Goal: Task Accomplishment & Management: Use online tool/utility

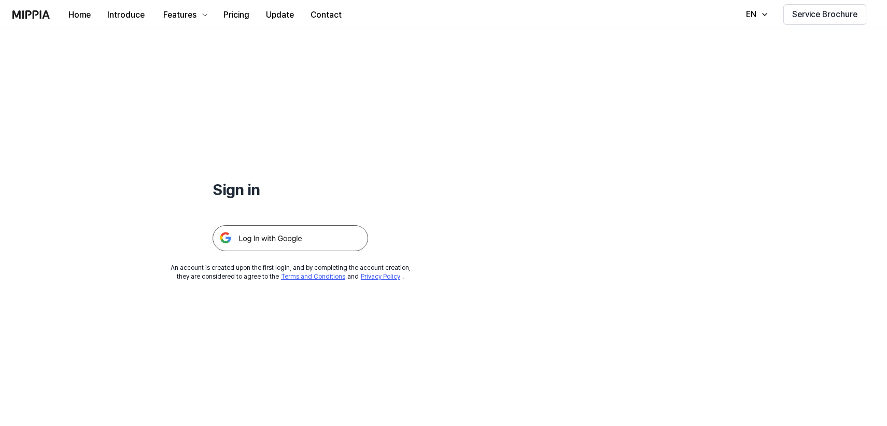
click at [251, 235] on img at bounding box center [289, 238] width 155 height 26
click at [306, 237] on img at bounding box center [289, 238] width 155 height 26
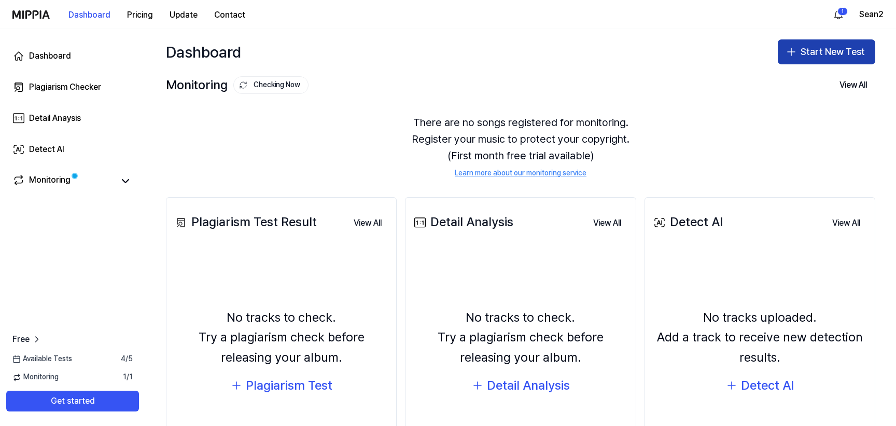
click at [805, 60] on button "Start New Test" at bounding box center [825, 51] width 97 height 25
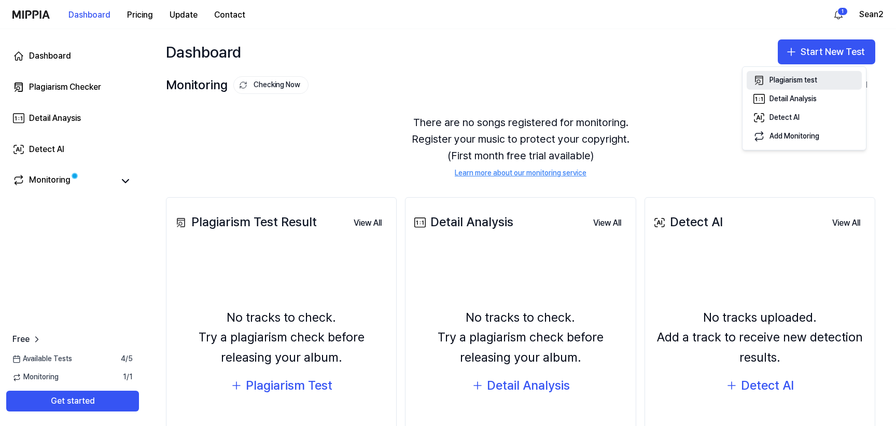
click at [795, 81] on div "Plagiarism test" at bounding box center [793, 80] width 48 height 10
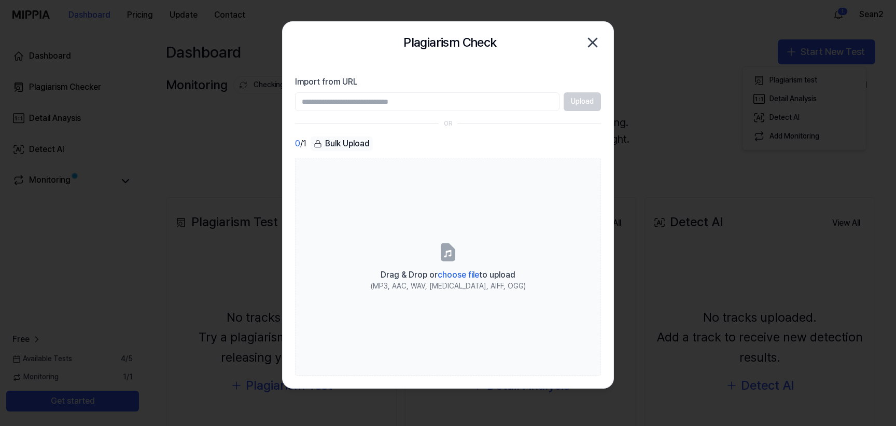
click at [582, 105] on div "Upload" at bounding box center [448, 101] width 306 height 19
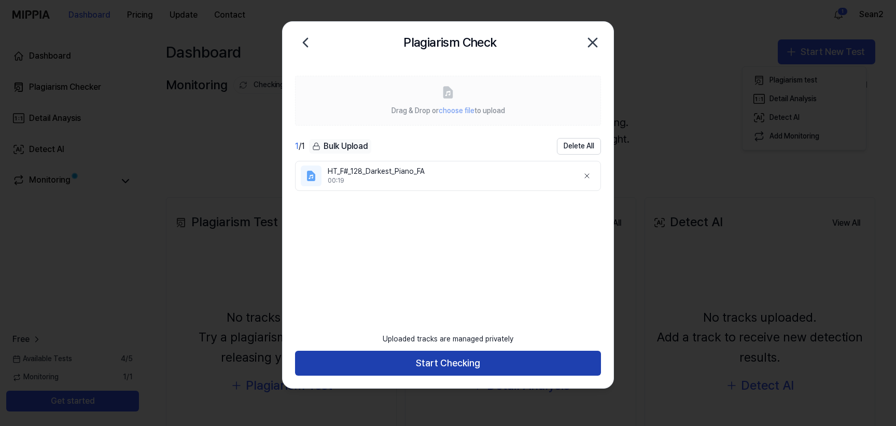
click at [449, 361] on button "Start Checking" at bounding box center [448, 362] width 306 height 25
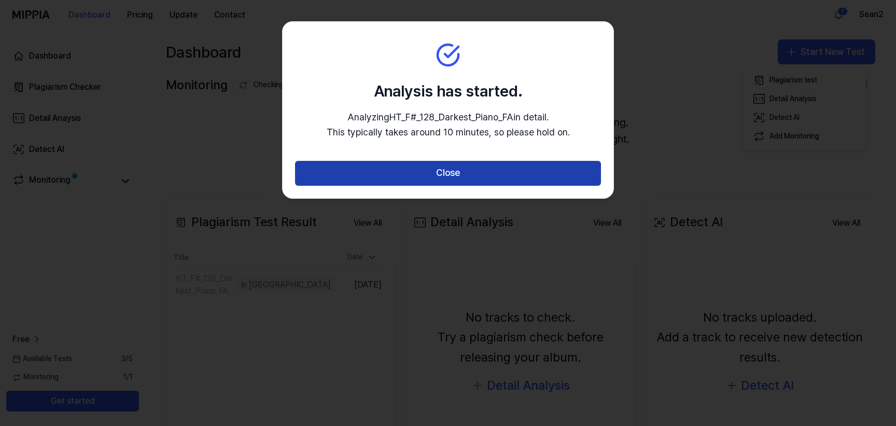
click at [456, 173] on button "Close" at bounding box center [448, 173] width 306 height 25
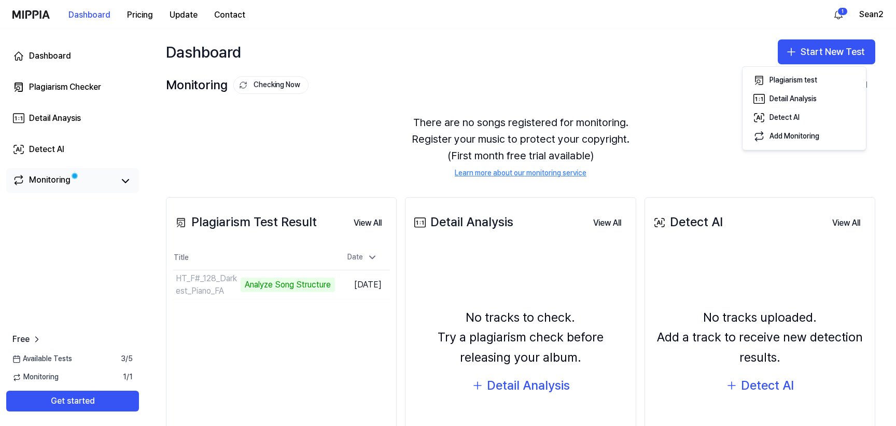
click at [59, 173] on div "Monitoring" at bounding box center [72, 180] width 133 height 25
click at [61, 92] on div "Plagiarism Checker" at bounding box center [65, 87] width 72 height 12
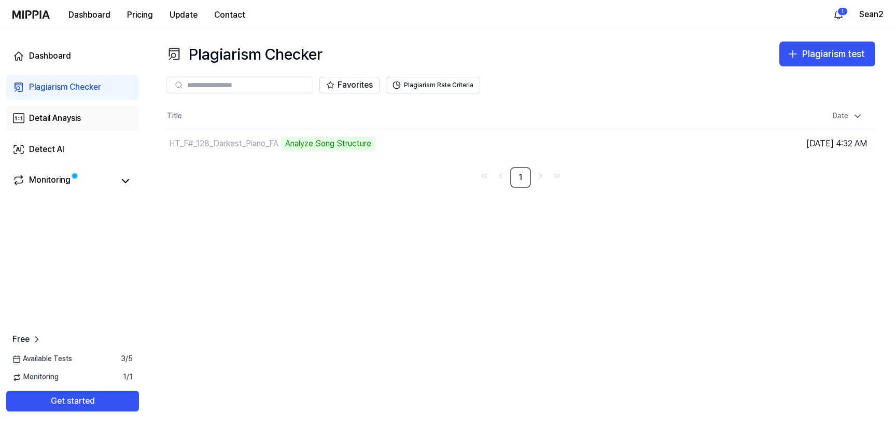
click at [59, 116] on div "Detail Anaysis" at bounding box center [55, 118] width 52 height 12
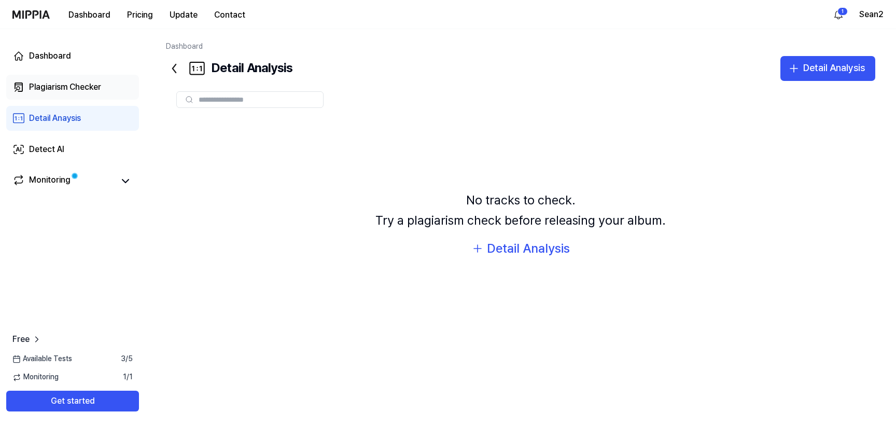
click at [73, 92] on div "Plagiarism Checker" at bounding box center [65, 87] width 72 height 12
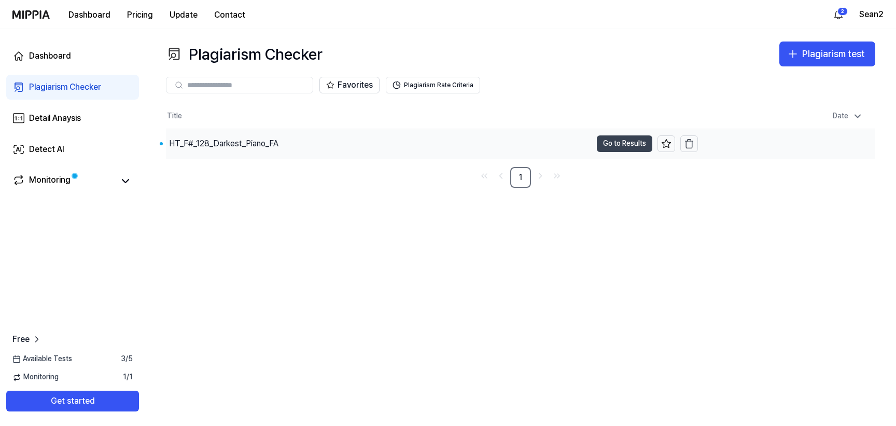
click at [617, 144] on button "Go to Results" at bounding box center [624, 143] width 55 height 17
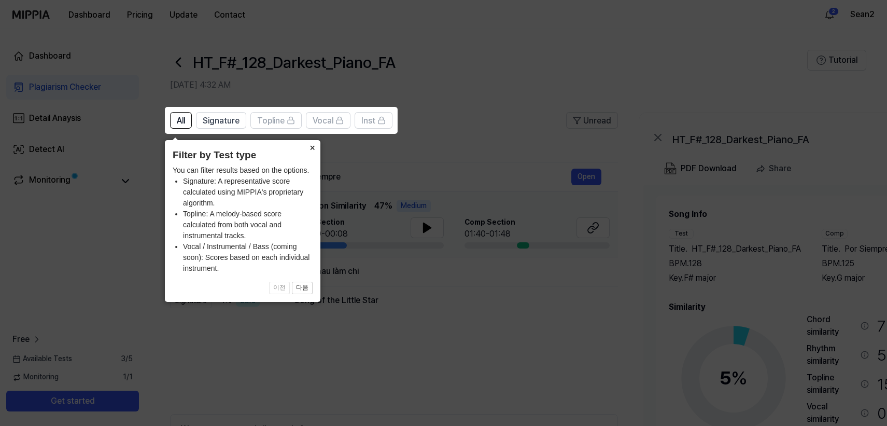
click at [313, 149] on button "×" at bounding box center [312, 147] width 17 height 15
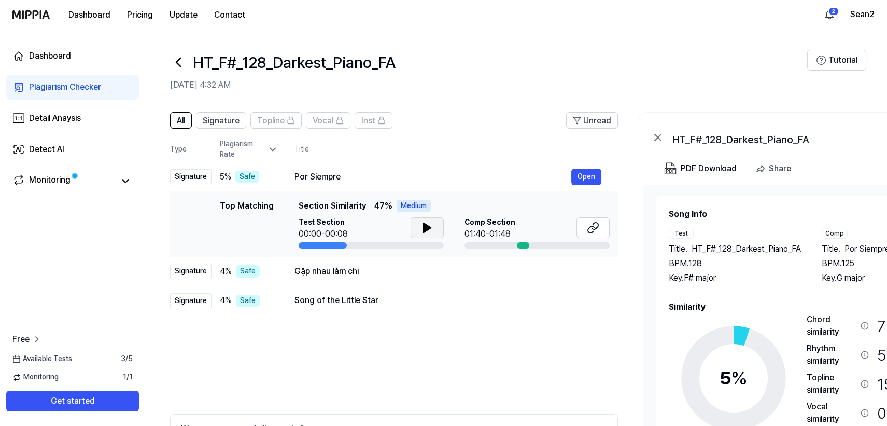
click at [431, 226] on icon at bounding box center [427, 227] width 12 height 12
click at [424, 226] on icon at bounding box center [425, 227] width 2 height 8
click at [591, 178] on button "Open" at bounding box center [586, 176] width 30 height 17
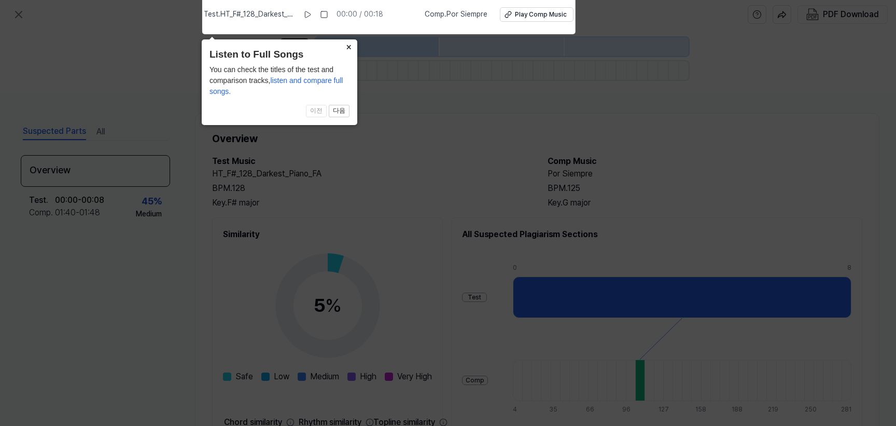
click at [349, 47] on button "×" at bounding box center [349, 46] width 17 height 15
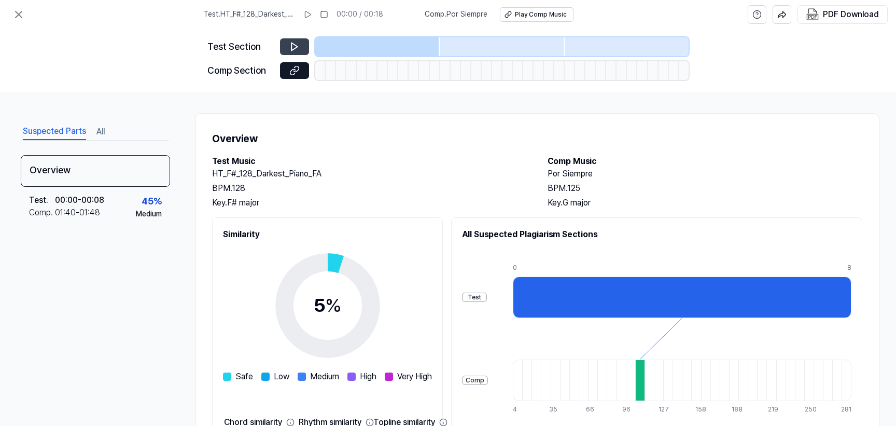
click at [288, 48] on button at bounding box center [294, 46] width 29 height 17
click at [290, 48] on icon at bounding box center [294, 46] width 10 height 10
click at [13, 15] on icon at bounding box center [18, 14] width 12 height 12
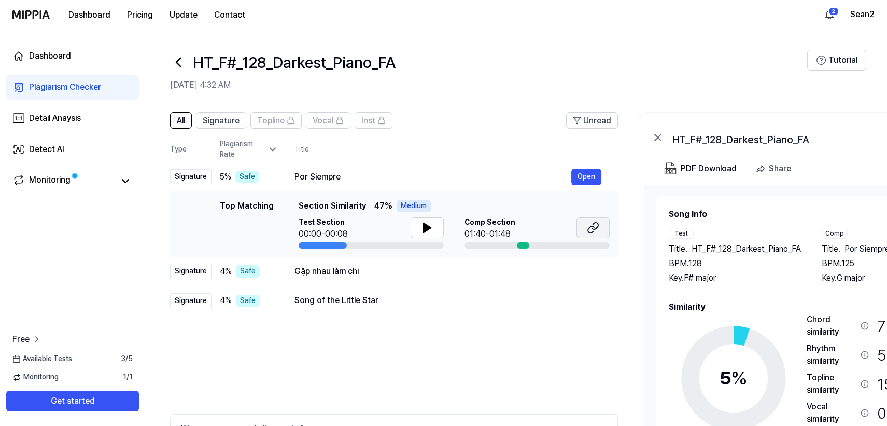
click at [592, 230] on icon at bounding box center [593, 227] width 12 height 12
click at [522, 269] on div "Gặp nhau làm chi" at bounding box center [432, 271] width 277 height 12
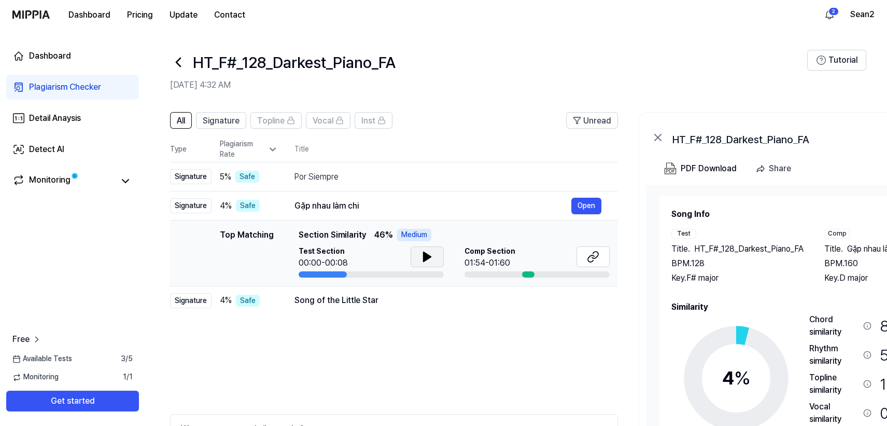
click at [433, 261] on button at bounding box center [426, 256] width 33 height 21
click at [593, 255] on icon at bounding box center [591, 258] width 6 height 7
click at [409, 300] on div "Song of the Little Star" at bounding box center [432, 300] width 277 height 12
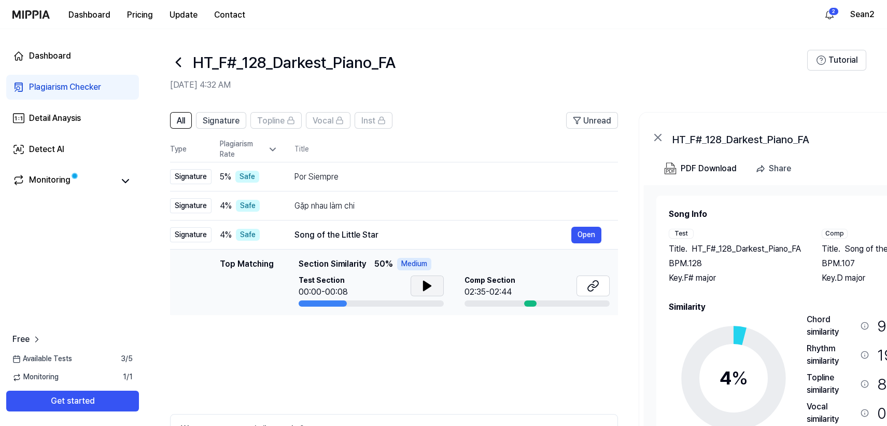
click at [436, 290] on button at bounding box center [426, 285] width 33 height 21
click at [434, 290] on button at bounding box center [426, 285] width 33 height 21
click at [589, 287] on icon at bounding box center [593, 285] width 12 height 12
click at [56, 117] on div "Detail Anaysis" at bounding box center [55, 118] width 52 height 12
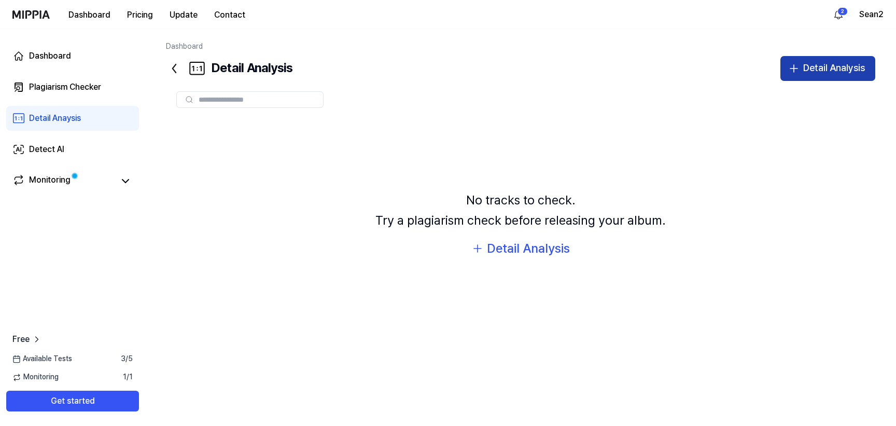
click at [838, 69] on div "Detail Analysis" at bounding box center [834, 68] width 62 height 15
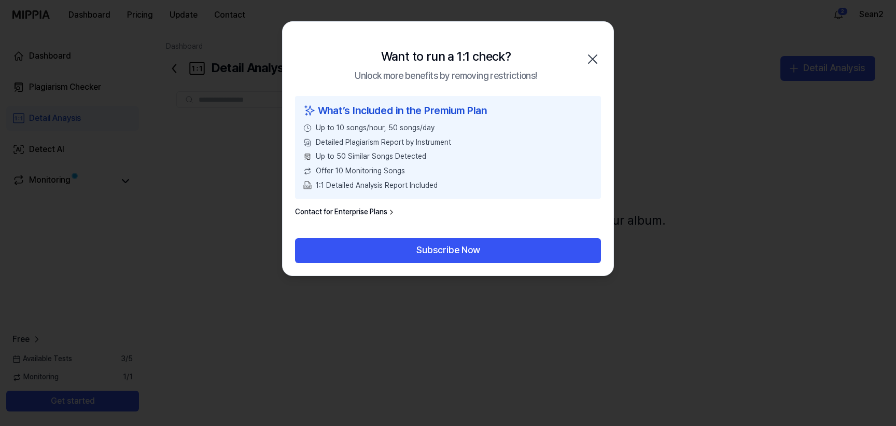
click at [598, 59] on icon "button" at bounding box center [592, 59] width 17 height 17
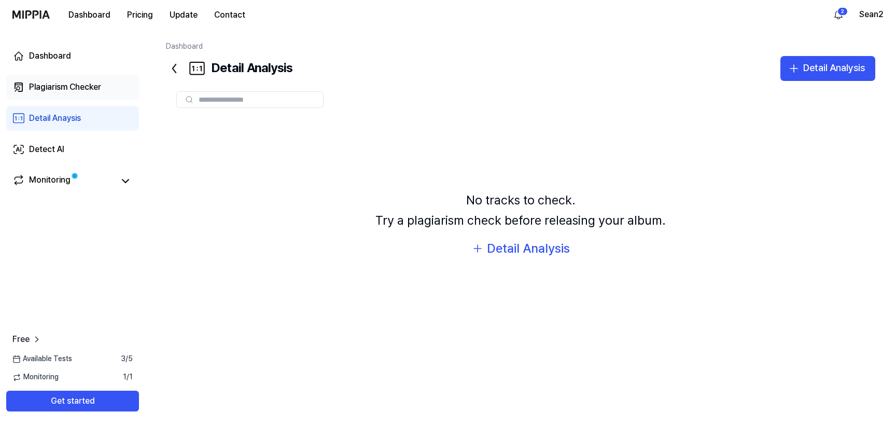
click at [71, 87] on div "Plagiarism Checker" at bounding box center [65, 87] width 72 height 12
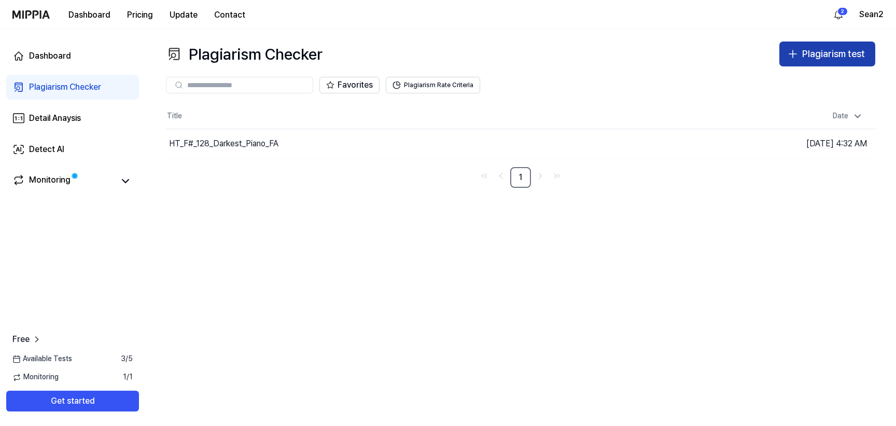
click at [835, 63] on button "Plagiarism test" at bounding box center [827, 53] width 96 height 25
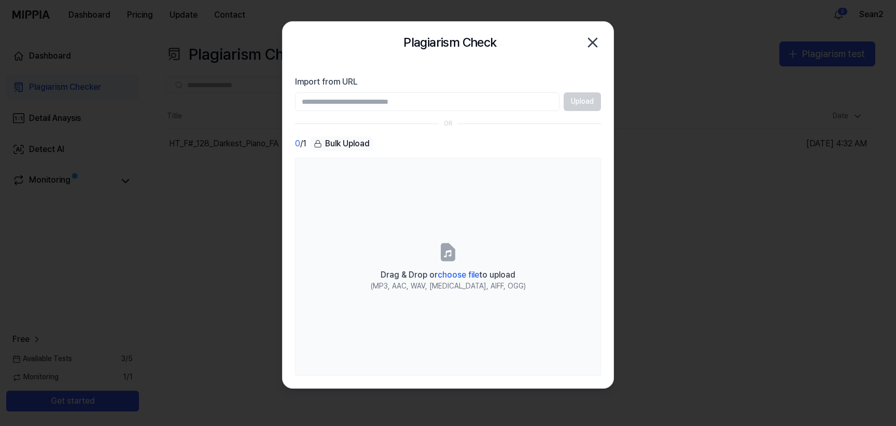
click at [593, 43] on icon "button" at bounding box center [592, 42] width 8 height 8
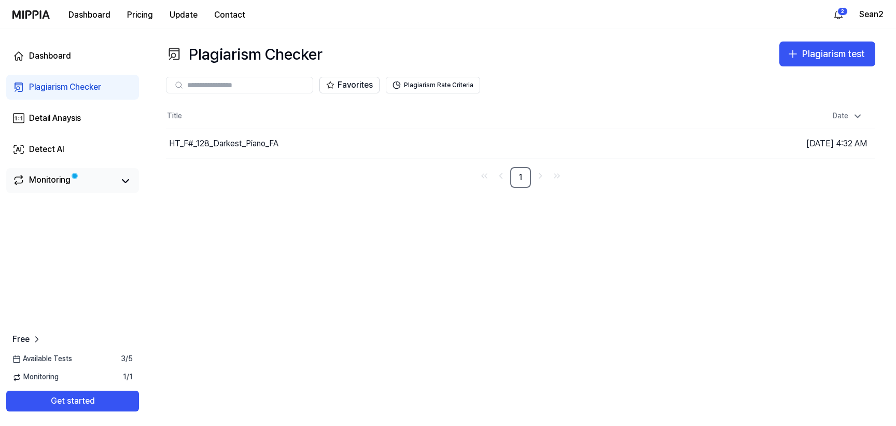
click at [87, 178] on link "Monitoring" at bounding box center [63, 181] width 102 height 15
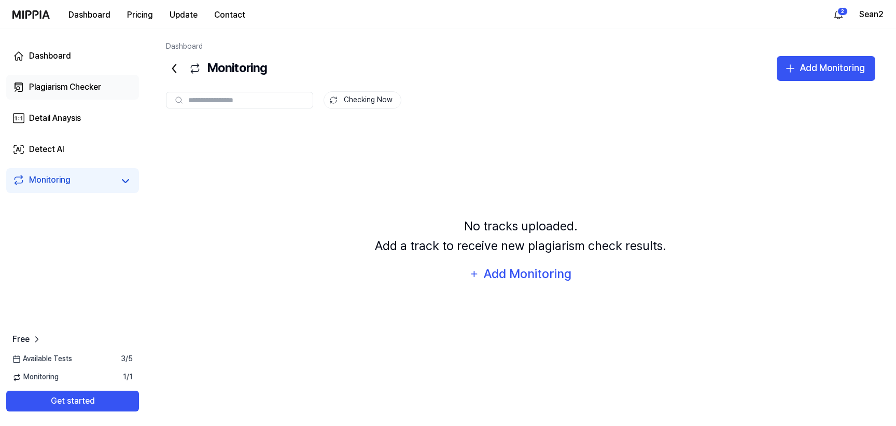
click at [84, 87] on div "Plagiarism Checker" at bounding box center [65, 87] width 72 height 12
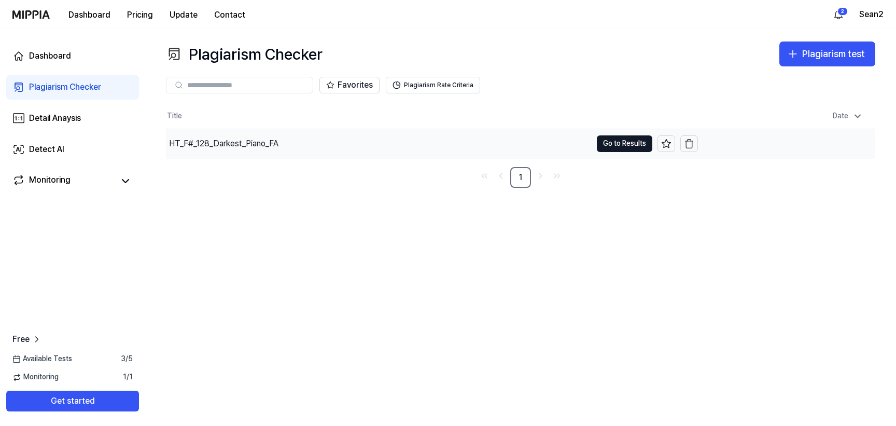
click at [330, 130] on div "HT_F#_128_Darkest_Piano_FA" at bounding box center [379, 143] width 426 height 29
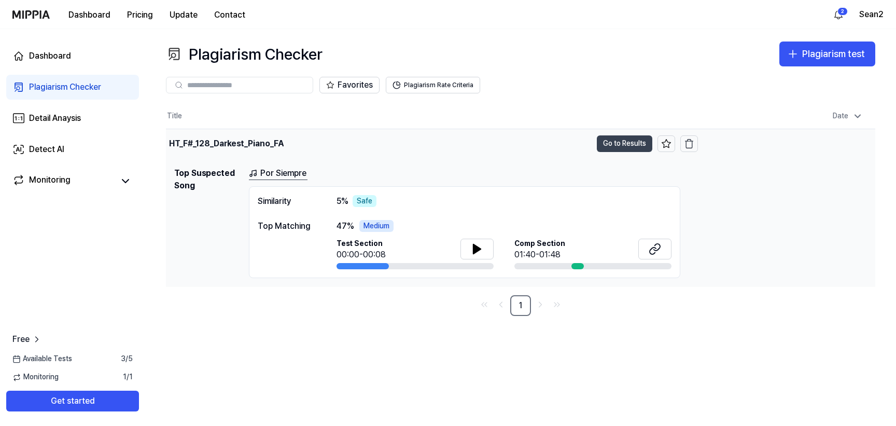
click at [633, 143] on button "Go to Results" at bounding box center [624, 143] width 55 height 17
